Goal: Transaction & Acquisition: Purchase product/service

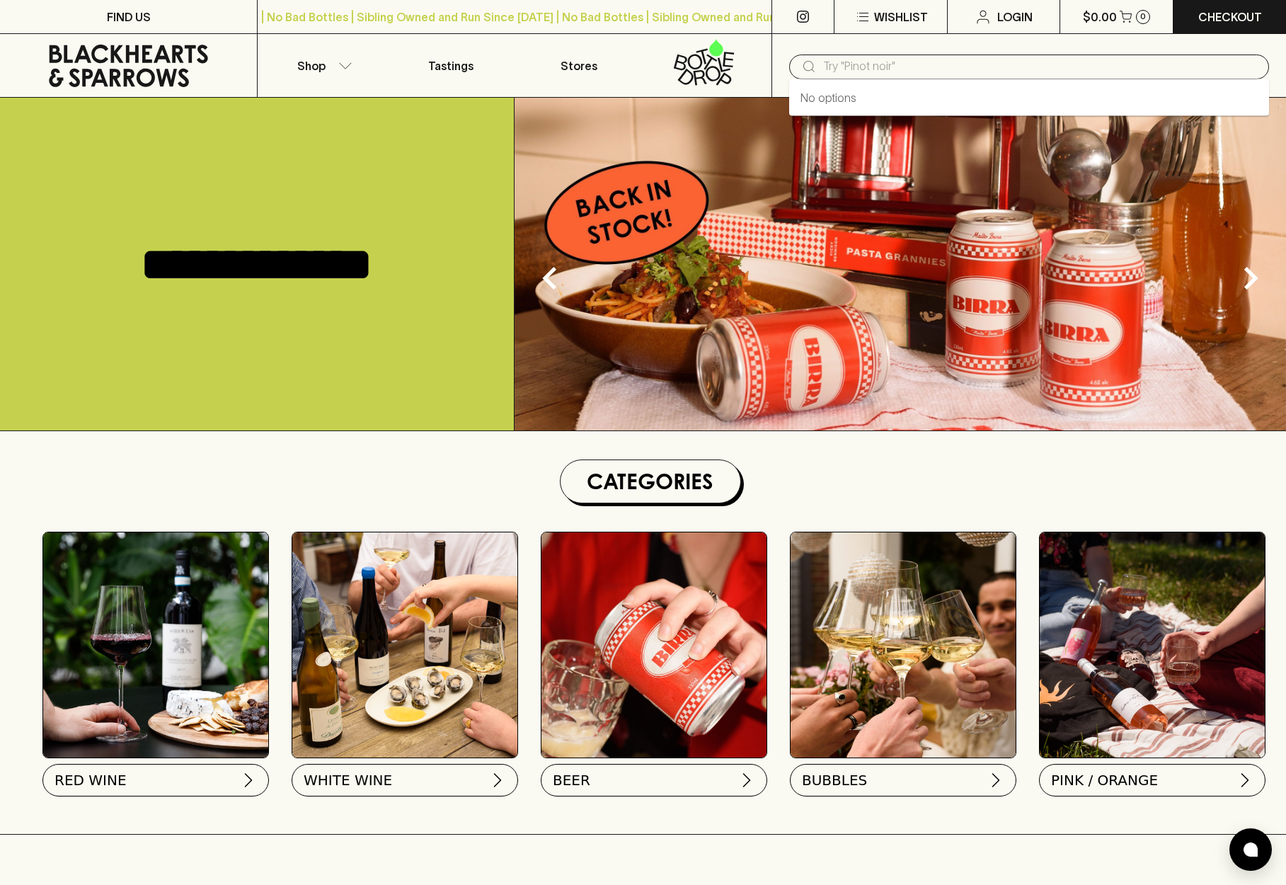
click at [883, 61] on input "text" at bounding box center [1040, 66] width 435 height 23
type input "veuve"
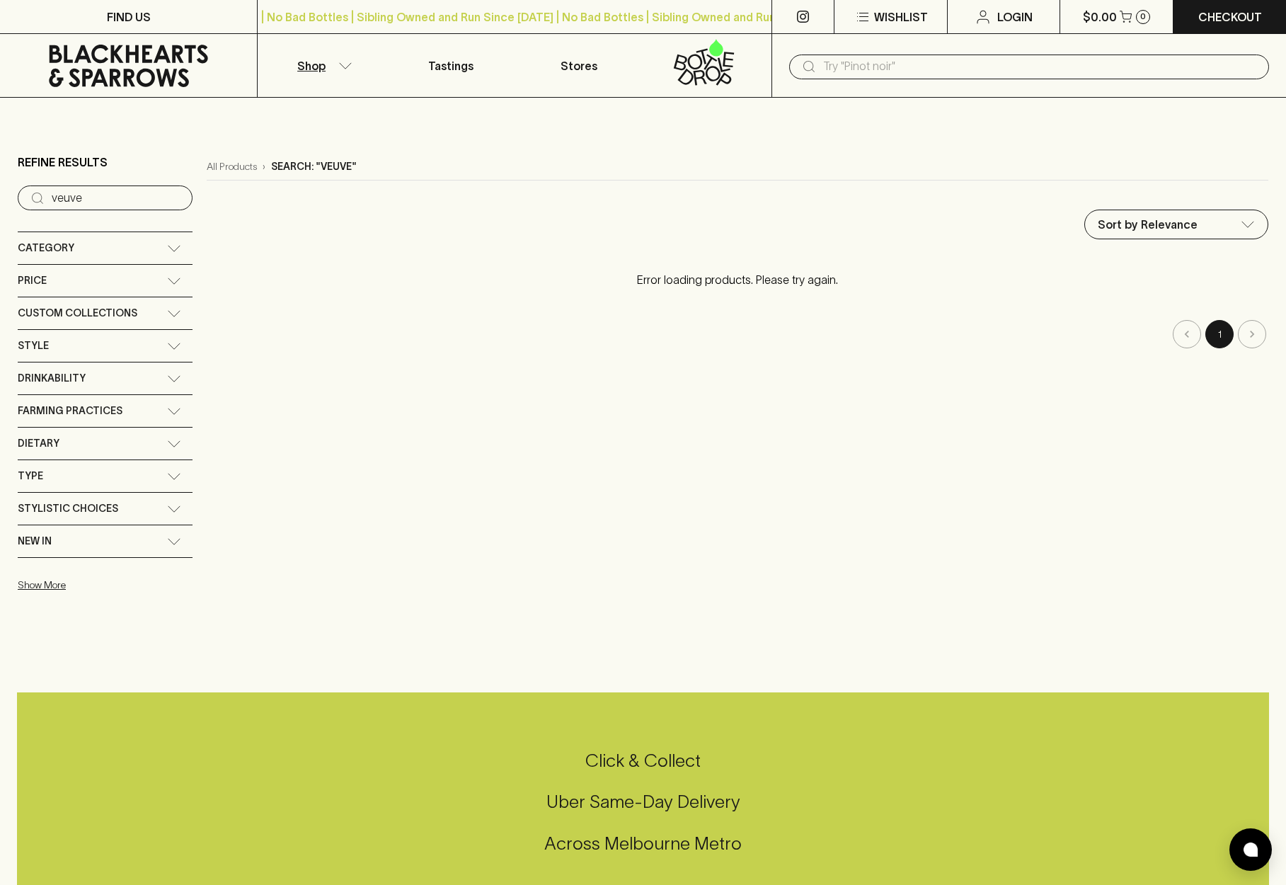
click at [85, 195] on input "veuve" at bounding box center [117, 198] width 130 height 23
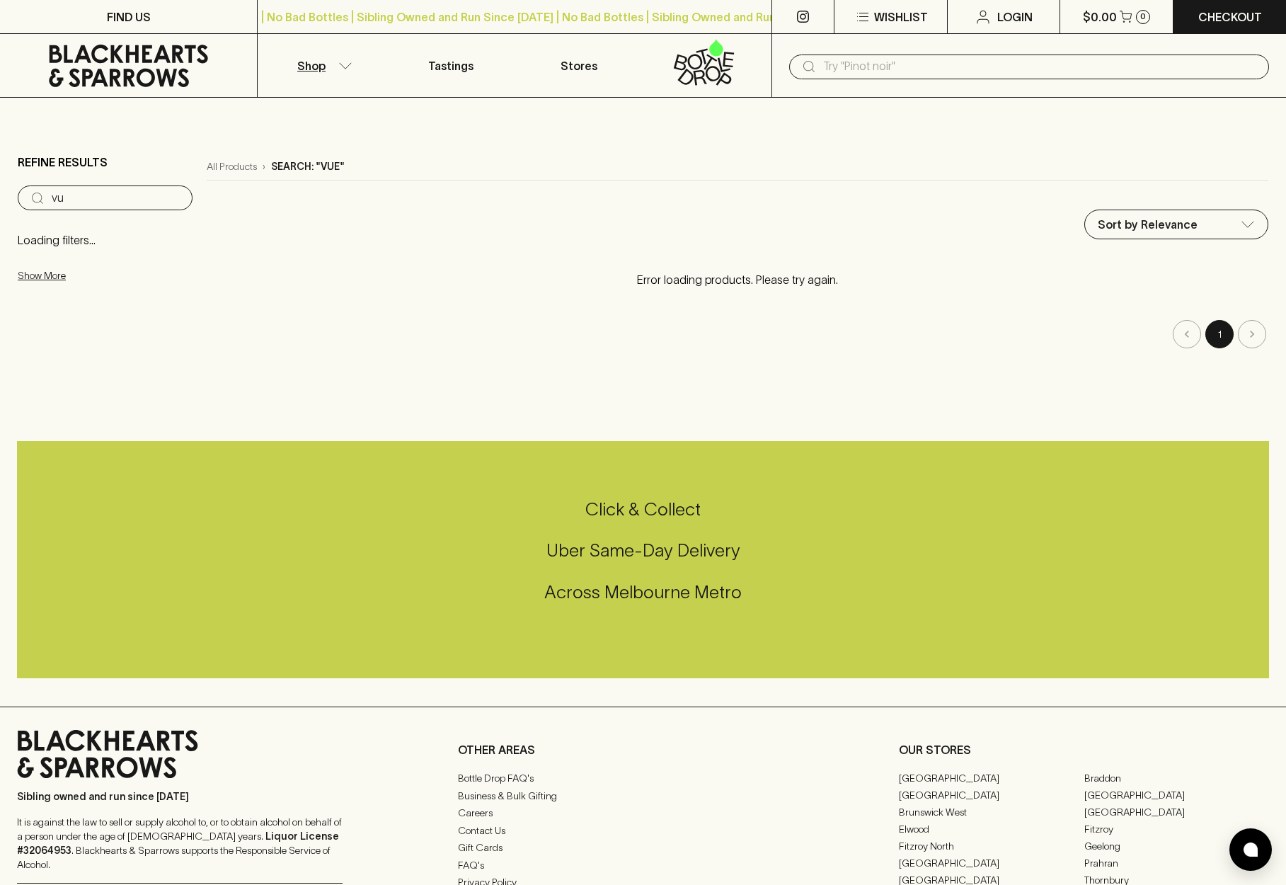
type input "v"
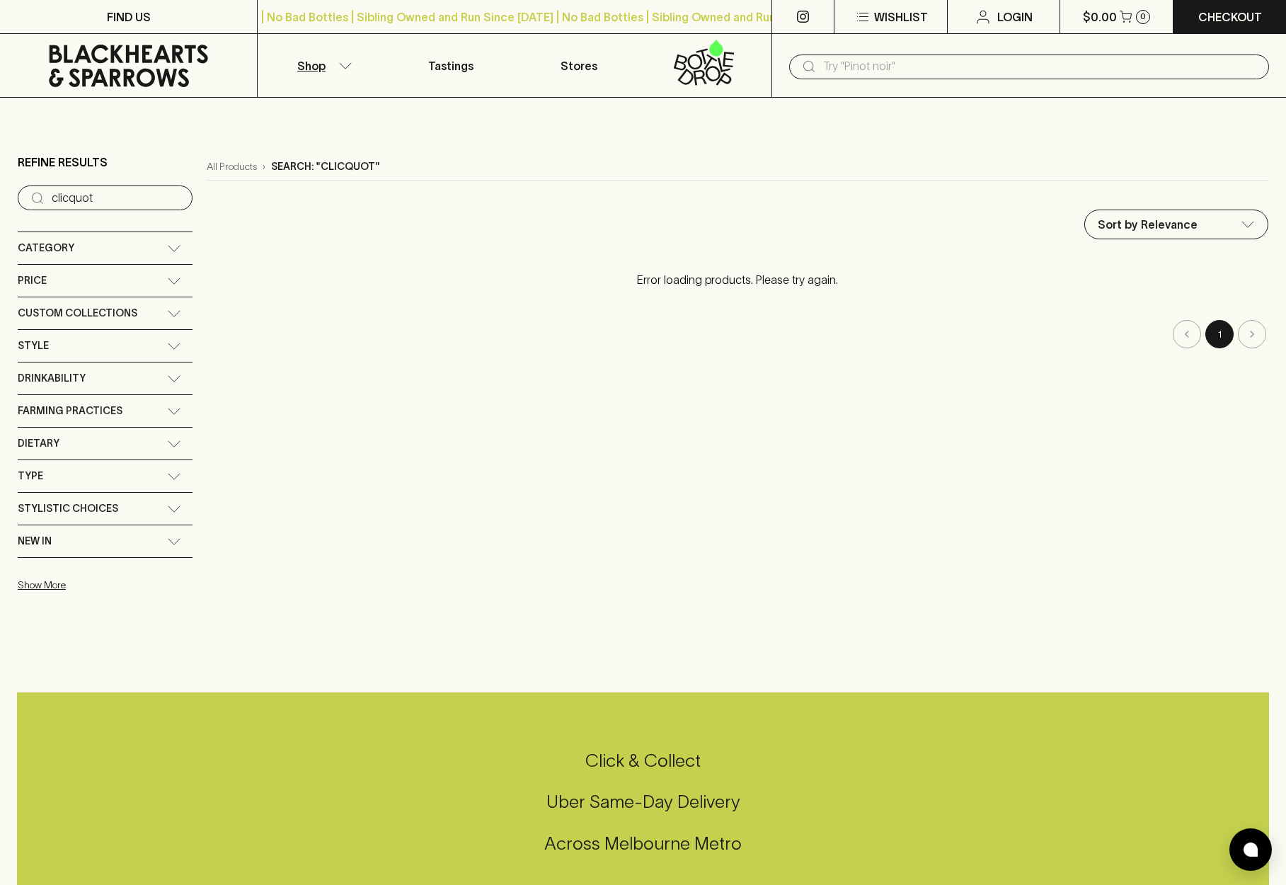
type input "clicquot"
click at [996, 217] on div "Sort by Relevance default ​" at bounding box center [737, 224] width 1061 height 30
click at [885, 71] on input "text" at bounding box center [1040, 66] width 435 height 23
type input "champagne"
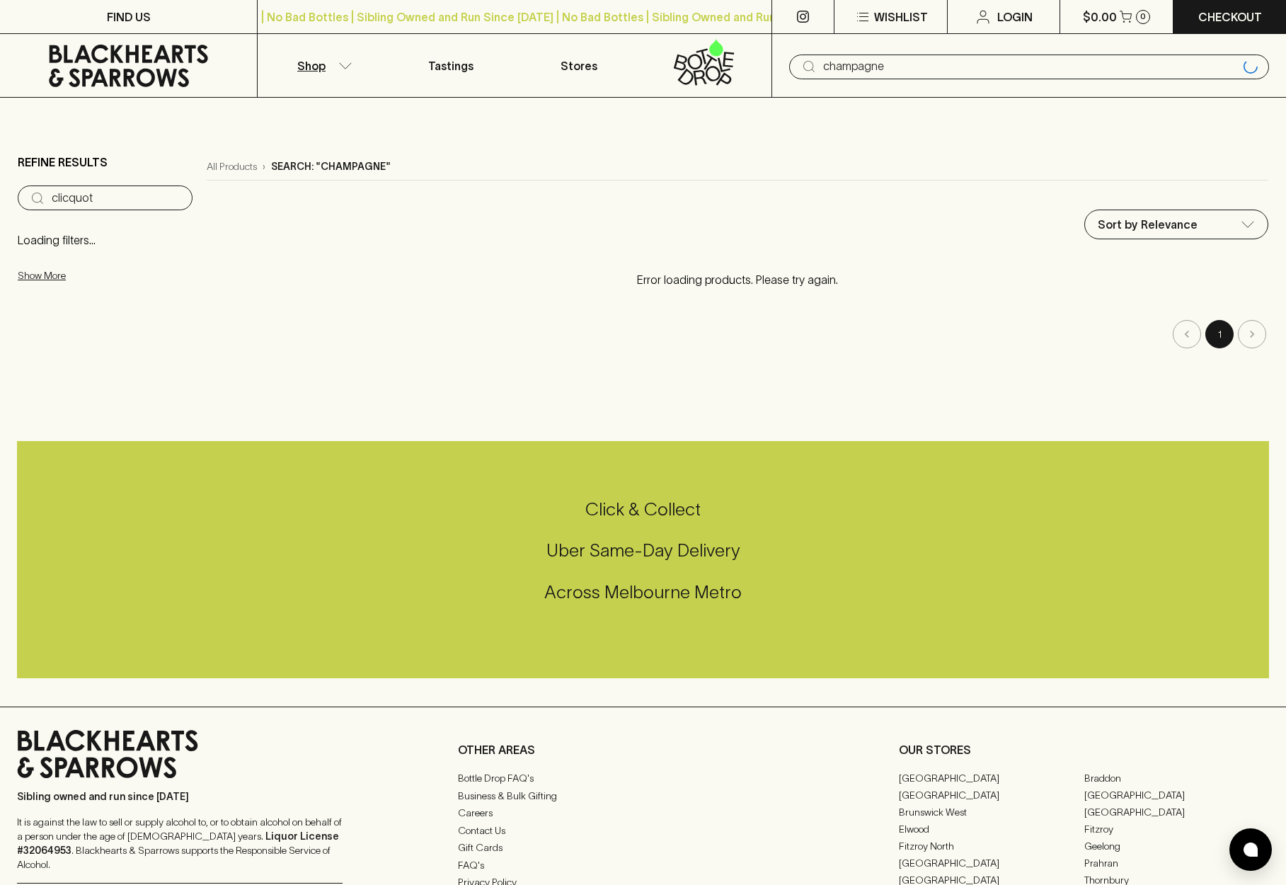
type input "champagne"
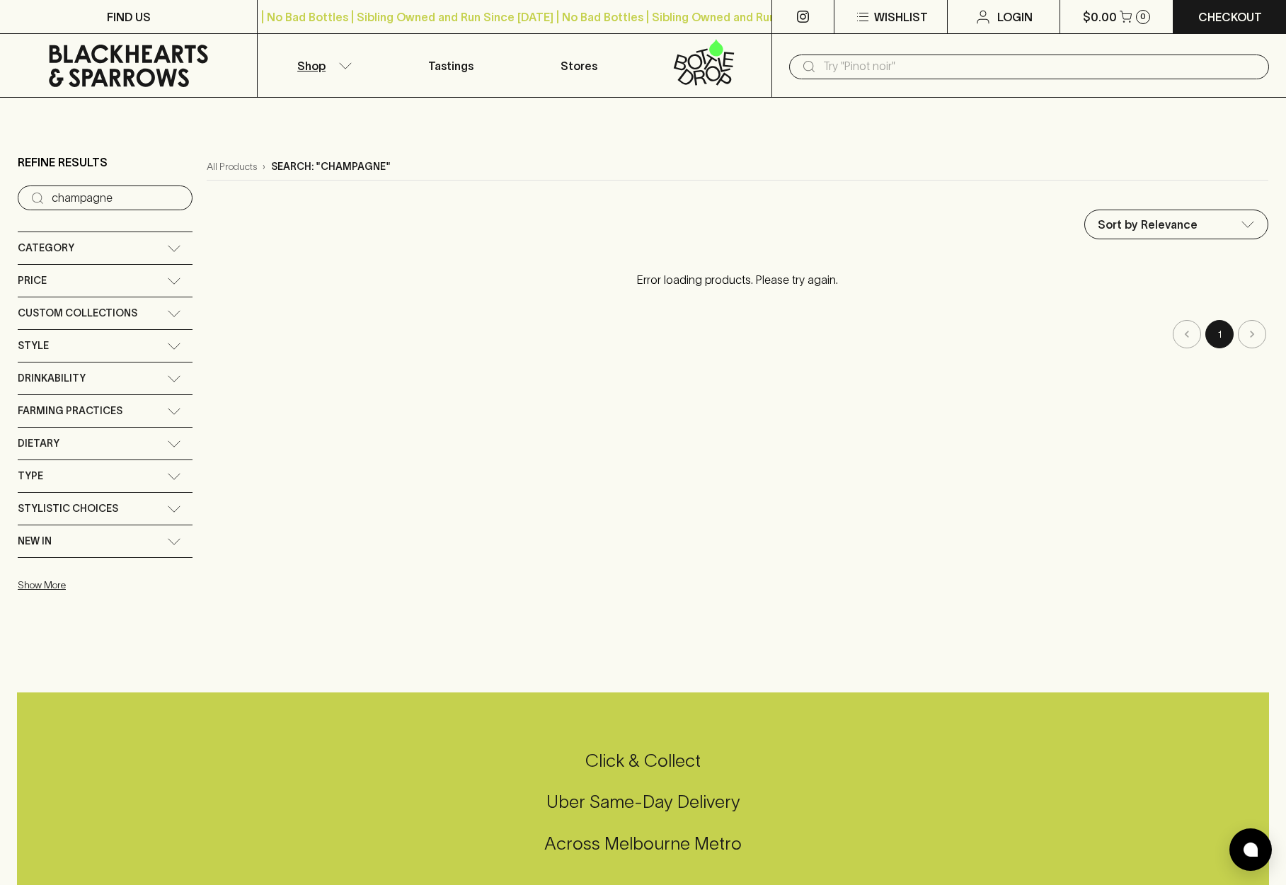
click at [919, 132] on main "Refine Results ​ champagne Category Reds White Pink / Orange Bubbles Beer Spiri…" at bounding box center [643, 372] width 1286 height 548
click at [80, 248] on div "Category" at bounding box center [92, 248] width 149 height 18
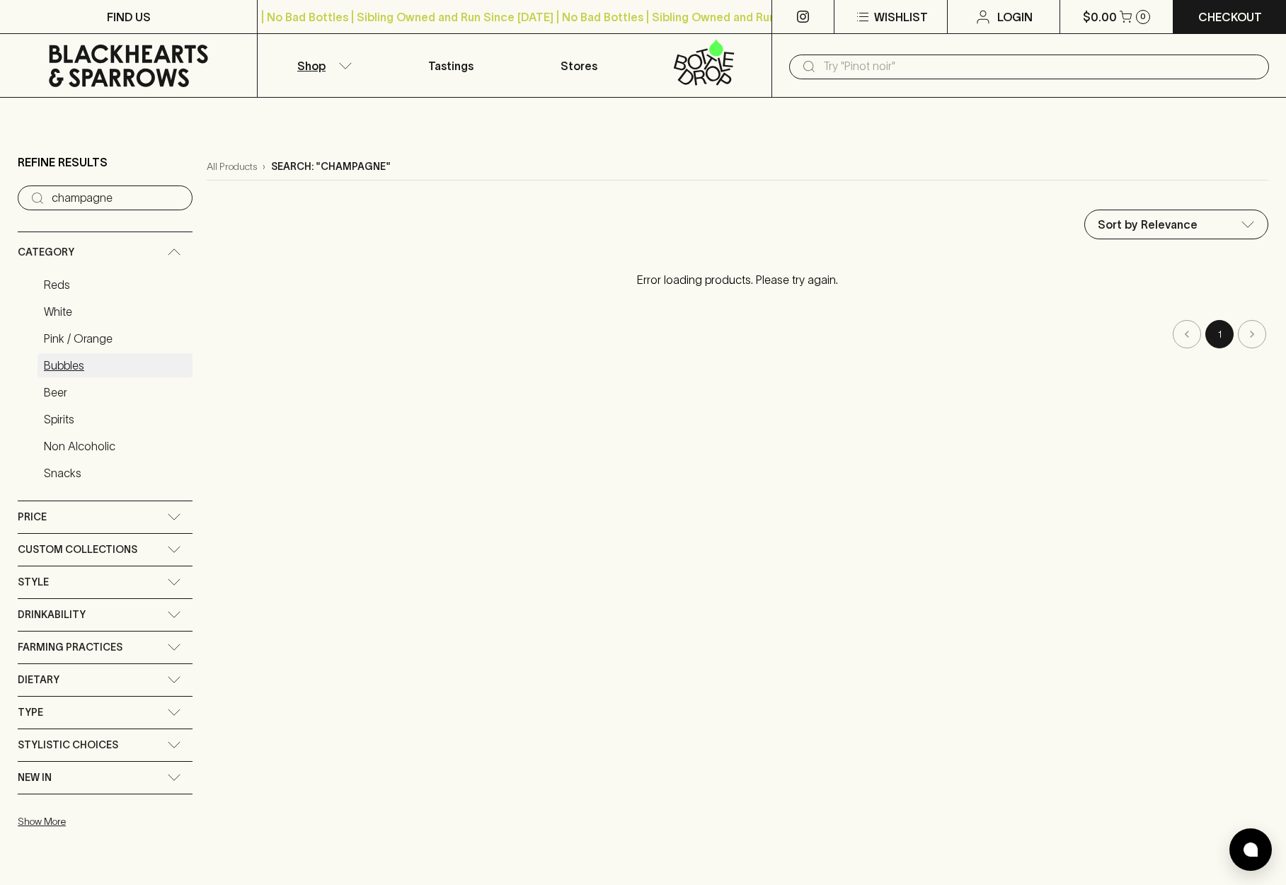
click at [72, 363] on link "Bubbles" at bounding box center [115, 365] width 155 height 24
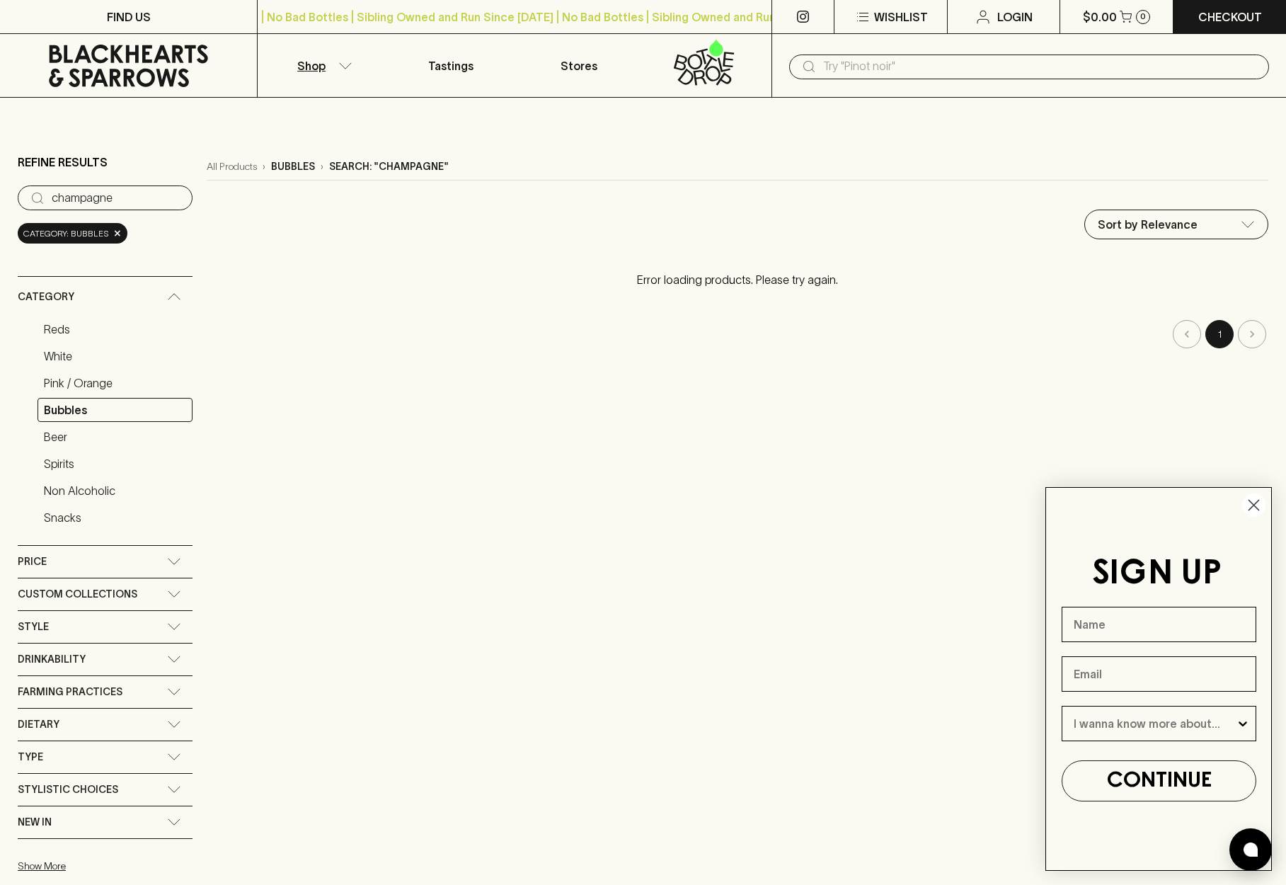
drag, startPoint x: 1250, startPoint y: 500, endPoint x: 1228, endPoint y: 492, distance: 22.9
click at [1250, 500] on icon "Close dialog" at bounding box center [1253, 505] width 25 height 25
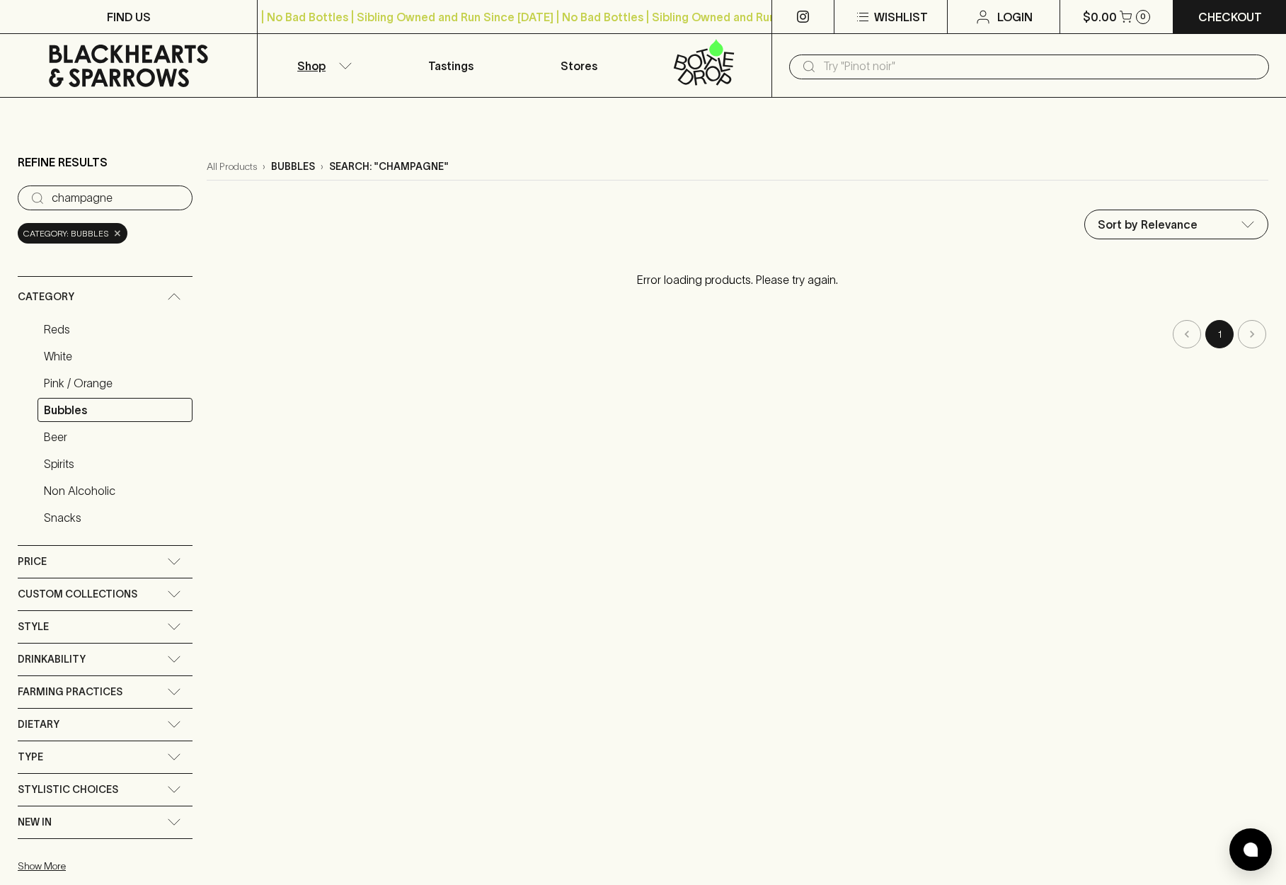
click at [113, 232] on span "×" at bounding box center [117, 233] width 8 height 15
